Goal: Task Accomplishment & Management: Complete application form

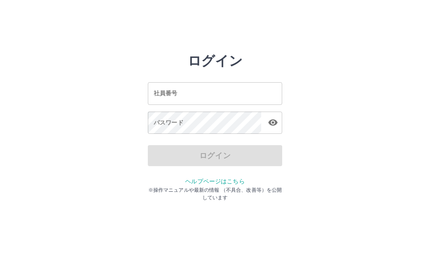
click at [261, 91] on input "社員番号" at bounding box center [215, 93] width 134 height 22
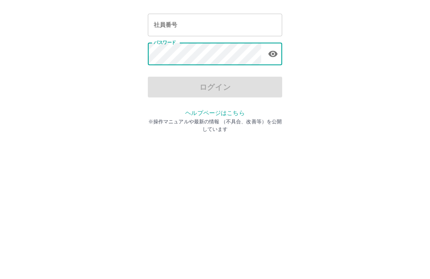
click at [253, 82] on input "社員番号" at bounding box center [215, 93] width 134 height 22
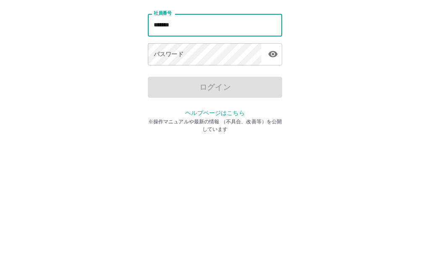
type input "*******"
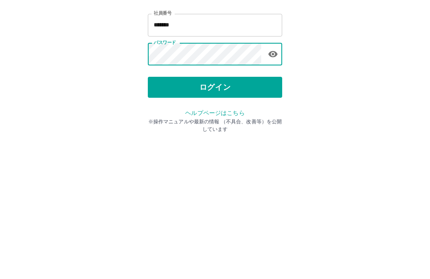
click at [262, 145] on button "ログイン" at bounding box center [215, 155] width 134 height 21
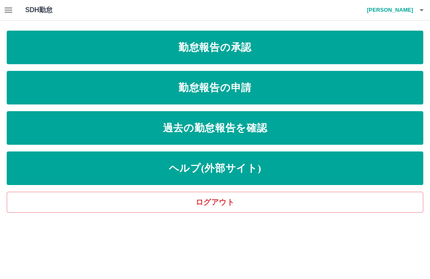
click at [339, 85] on link "勤怠報告の申請" at bounding box center [215, 88] width 416 height 34
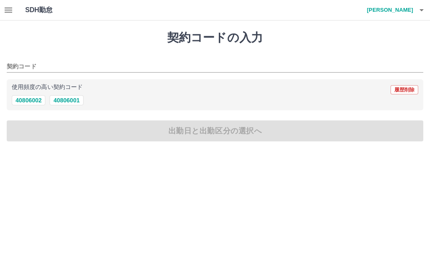
click at [23, 98] on button "40806002" at bounding box center [29, 100] width 34 height 10
type input "********"
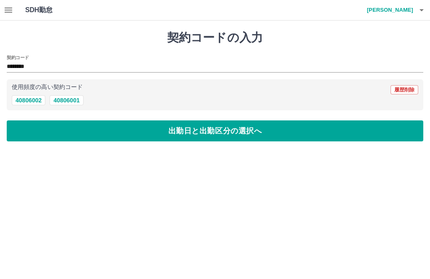
click at [301, 138] on button "出勤日と出勤区分の選択へ" at bounding box center [215, 130] width 416 height 21
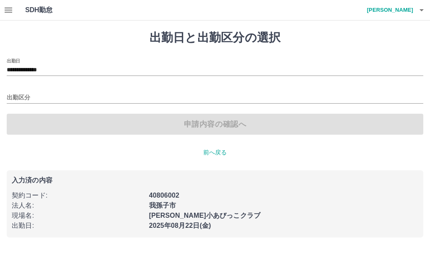
click at [31, 93] on input "出勤区分" at bounding box center [215, 98] width 416 height 10
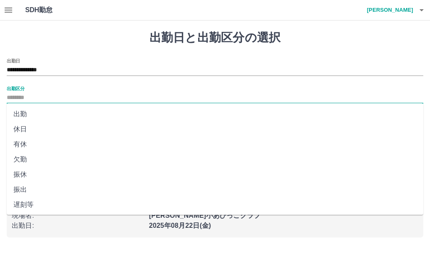
click at [18, 113] on li "出勤" at bounding box center [215, 114] width 416 height 15
type input "**"
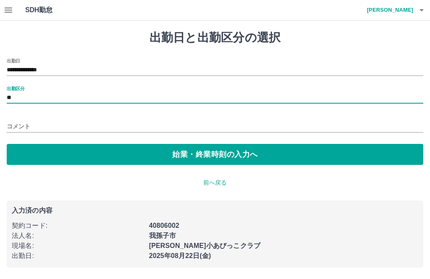
click at [300, 156] on button "始業・終業時刻の入力へ" at bounding box center [215, 154] width 416 height 21
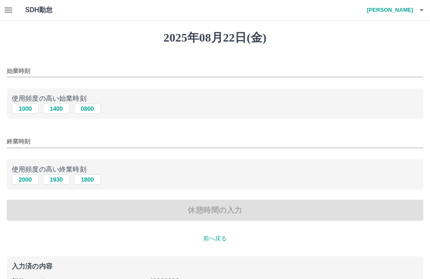
click at [31, 76] on input "始業時刻" at bounding box center [215, 71] width 416 height 12
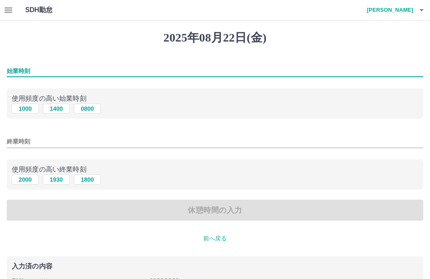
click at [31, 78] on div "始業時刻" at bounding box center [215, 68] width 416 height 20
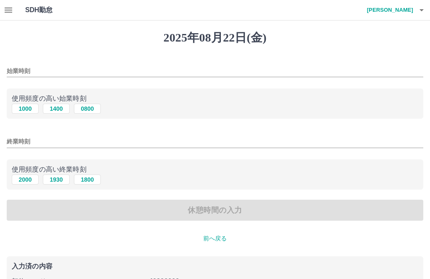
click at [26, 65] on input "始業時刻" at bounding box center [215, 71] width 416 height 12
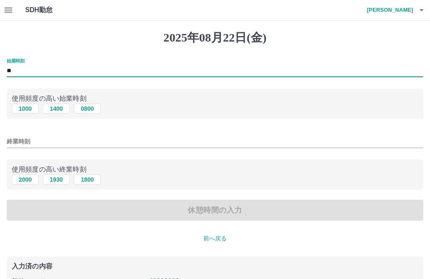
type input "*"
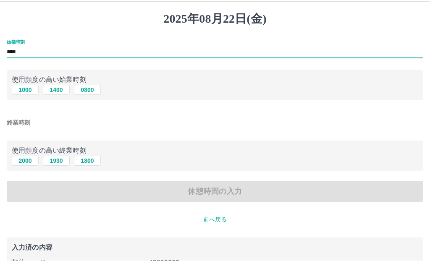
type input "****"
click at [33, 129] on div "終業時刻" at bounding box center [215, 139] width 416 height 20
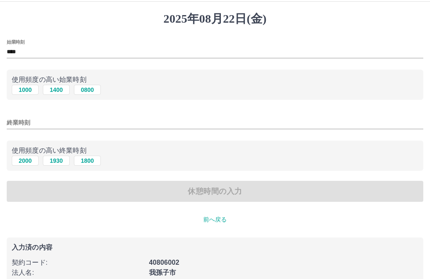
scroll to position [19, 0]
click at [24, 163] on button "2000" at bounding box center [25, 161] width 27 height 10
type input "****"
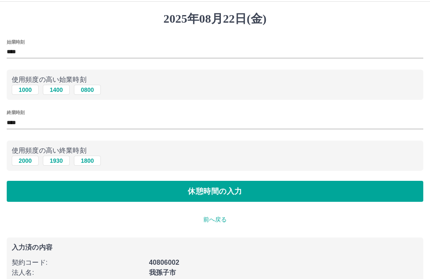
click at [331, 193] on button "休憩時間の入力" at bounding box center [215, 191] width 416 height 21
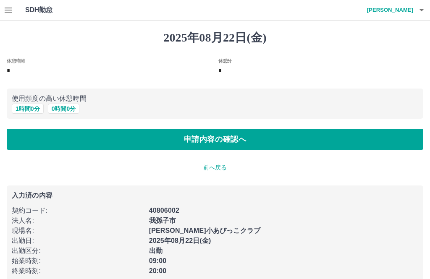
click at [21, 110] on button "1 時間 0 分" at bounding box center [28, 109] width 32 height 10
type input "*"
click at [343, 143] on button "申請内容の確認へ" at bounding box center [215, 139] width 416 height 21
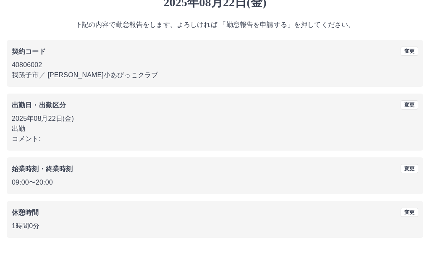
scroll to position [8, 0]
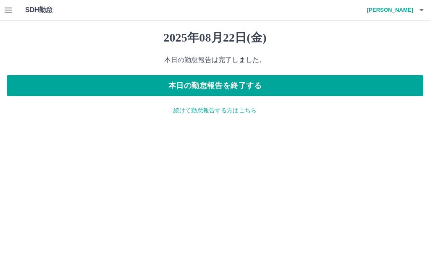
click at [10, 10] on icon "button" at bounding box center [9, 10] width 8 height 5
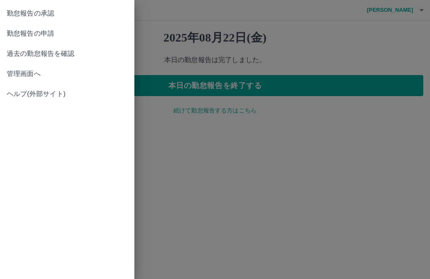
click at [19, 16] on span "勤怠報告の承認" at bounding box center [67, 13] width 121 height 10
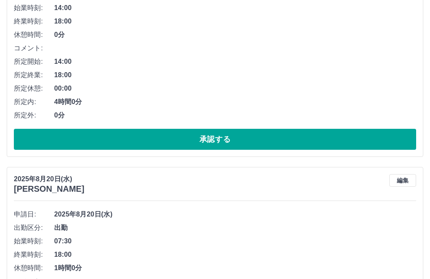
scroll to position [5050, 0]
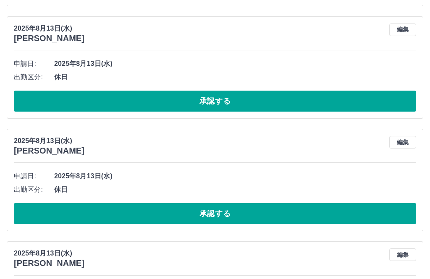
scroll to position [5694, 0]
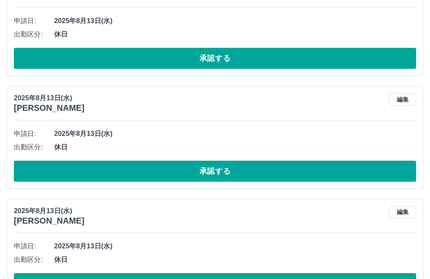
click at [270, 279] on button "承認する" at bounding box center [215, 283] width 402 height 21
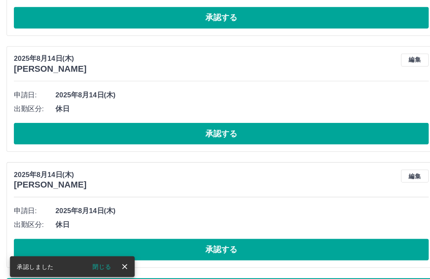
scroll to position [5172, 0]
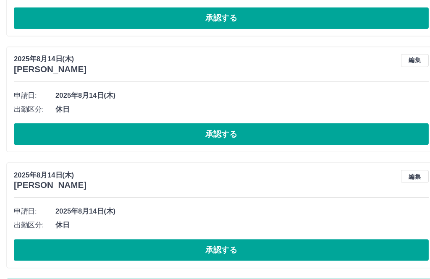
click at [260, 274] on button "もっと見る" at bounding box center [215, 280] width 416 height 21
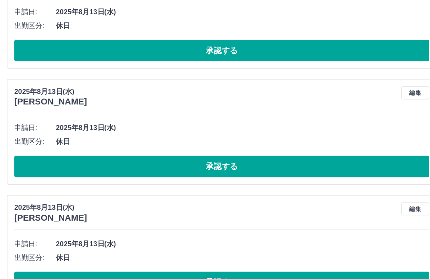
scroll to position [5816, 0]
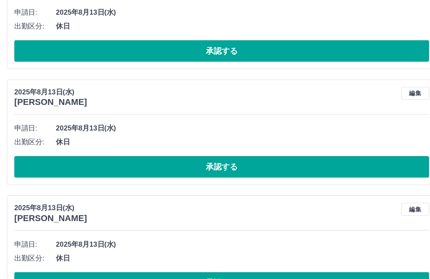
click at [267, 267] on button "承認する" at bounding box center [215, 274] width 402 height 21
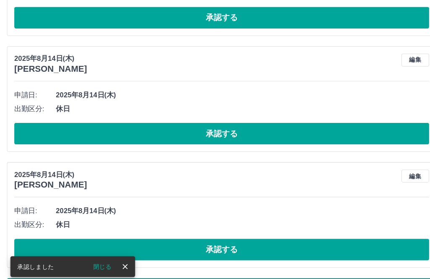
scroll to position [5172, 0]
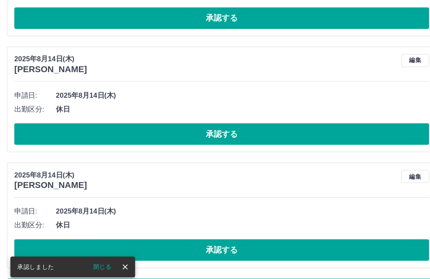
click at [329, 276] on button "もっと見る" at bounding box center [215, 280] width 416 height 21
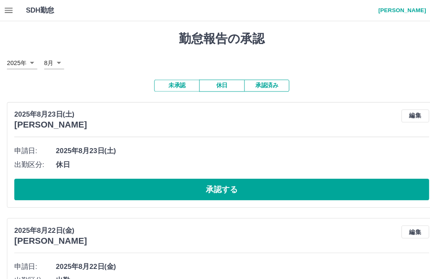
scroll to position [0, 0]
click at [407, 263] on li "申請日: [DATE]" at bounding box center [215, 258] width 402 height 13
click at [174, 82] on button "未承認" at bounding box center [171, 83] width 44 height 12
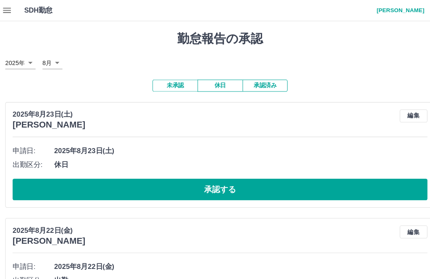
click at [68, 189] on button "承認する" at bounding box center [215, 183] width 402 height 21
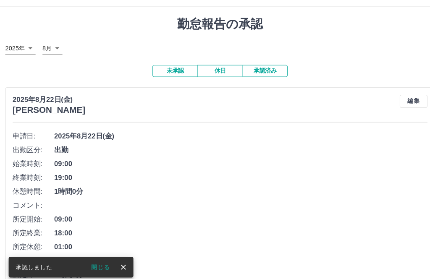
scroll to position [16, 0]
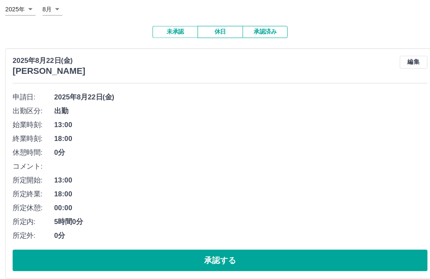
scroll to position [52, 0]
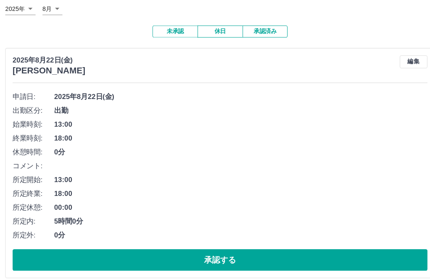
click at [67, 259] on button "承認する" at bounding box center [215, 252] width 402 height 21
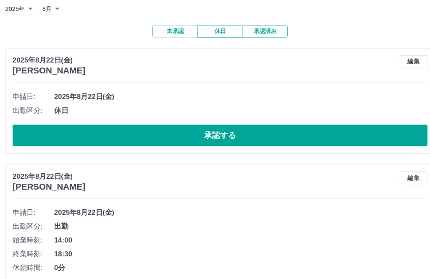
scroll to position [8, 0]
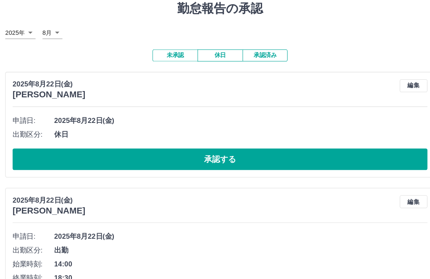
click at [266, 48] on button "承認済み" at bounding box center [259, 54] width 44 height 12
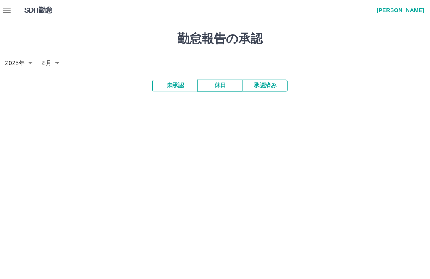
scroll to position [0, 0]
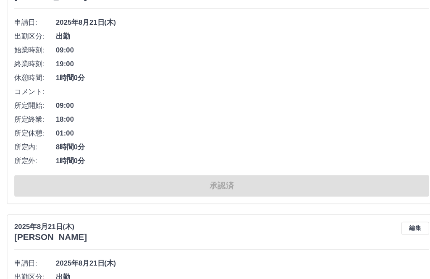
scroll to position [5140, 0]
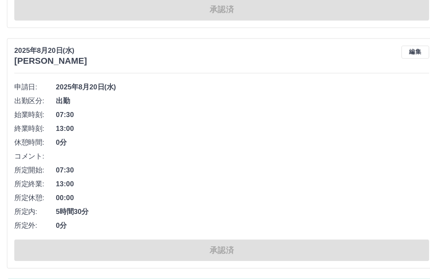
click at [248, 275] on button "もっと見る" at bounding box center [215, 280] width 416 height 21
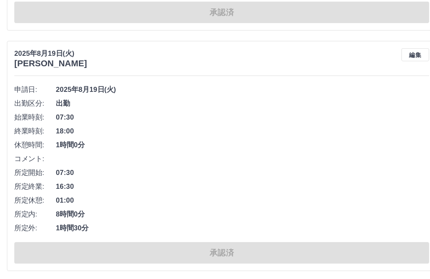
scroll to position [10448, 0]
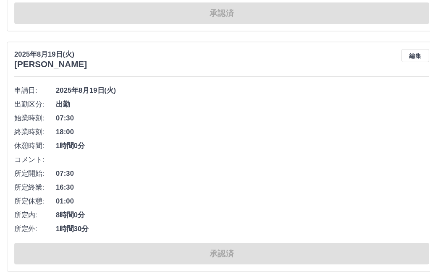
click at [340, 279] on button "もっと見る" at bounding box center [215, 284] width 416 height 21
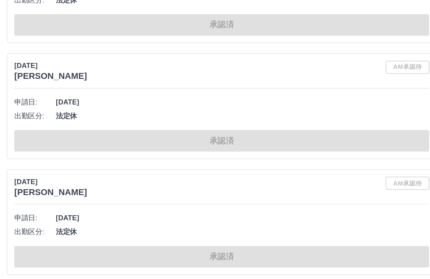
scroll to position [15313, 0]
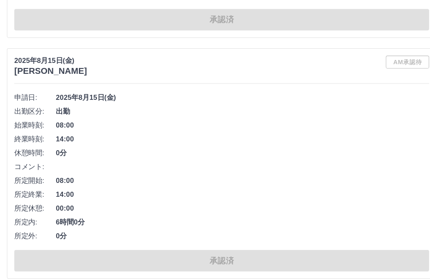
scroll to position [19131, 0]
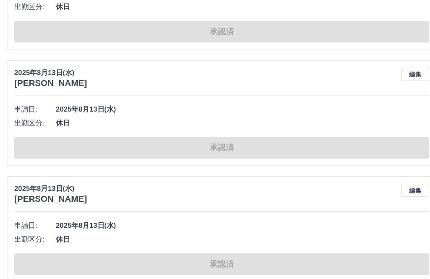
scroll to position [23513, 0]
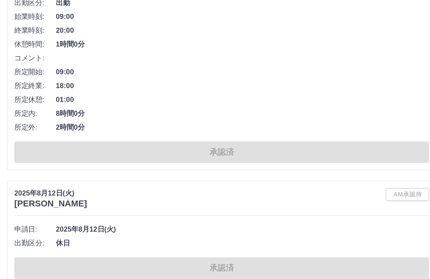
scroll to position [27975, 0]
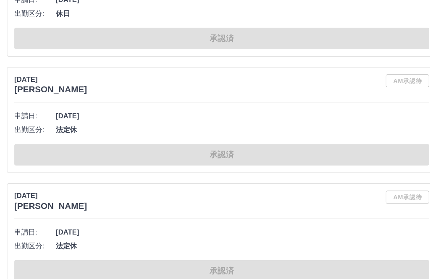
scroll to position [31511, 0]
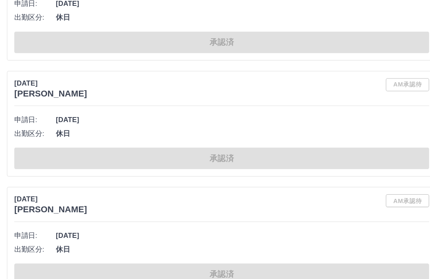
scroll to position [34564, 0]
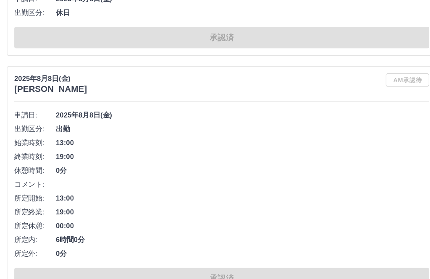
scroll to position [39066, 0]
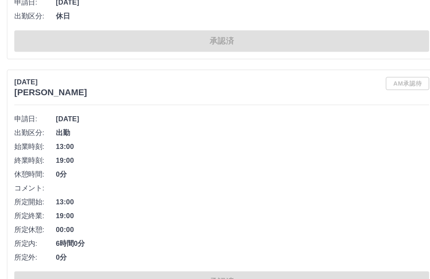
scroll to position [44052, 0]
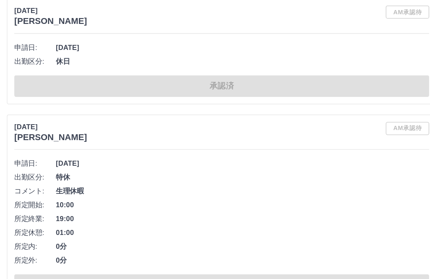
scroll to position [49199, 0]
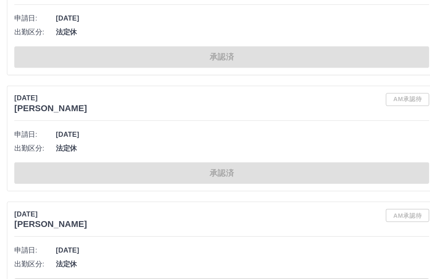
scroll to position [53943, 0]
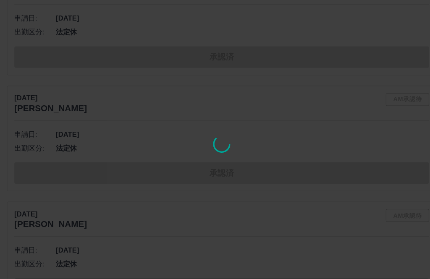
click at [82, 272] on div at bounding box center [215, 139] width 430 height 279
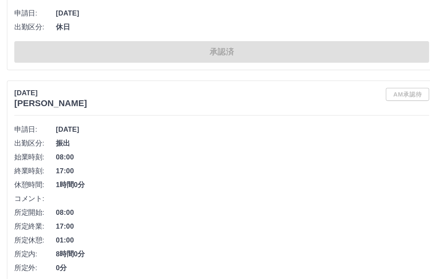
scroll to position [57076, 0]
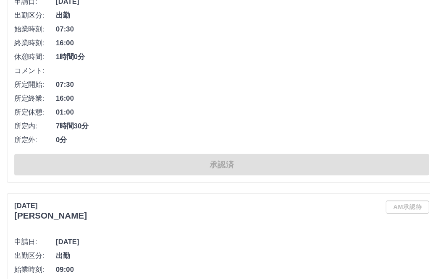
scroll to position [45401, 0]
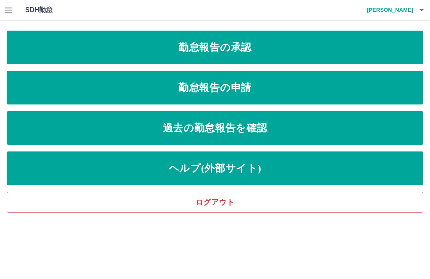
click at [10, 17] on button "button" at bounding box center [8, 10] width 17 height 20
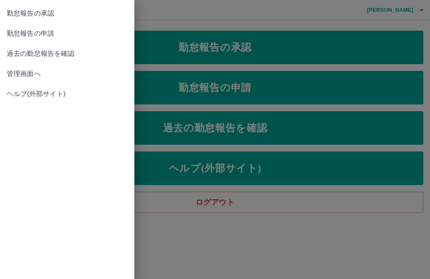
click at [14, 72] on span "管理画面へ" at bounding box center [67, 74] width 121 height 10
